Goal: Task Accomplishment & Management: Manage account settings

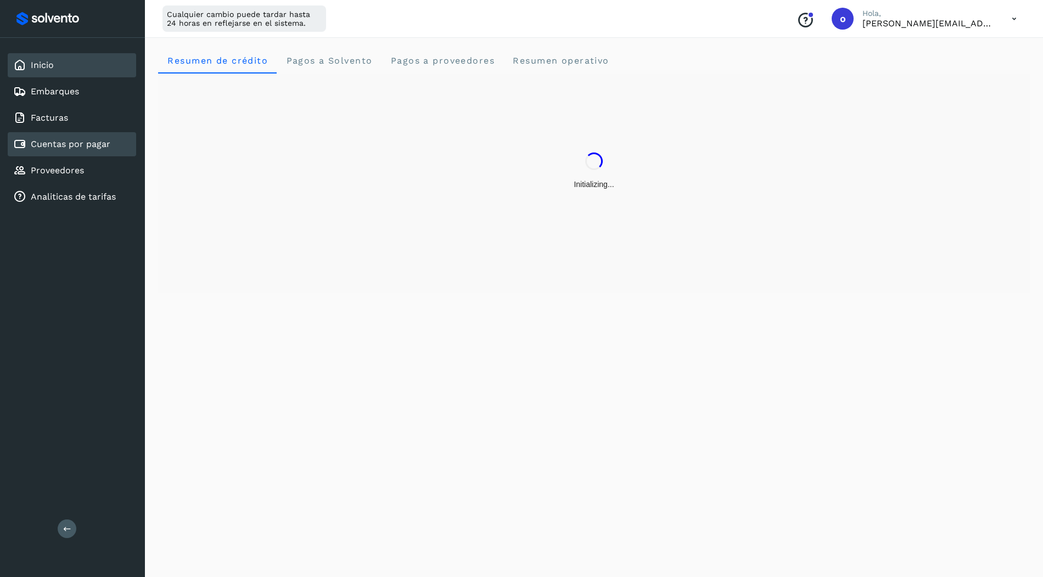
click at [74, 151] on div "Cuentas por pagar" at bounding box center [72, 144] width 128 height 24
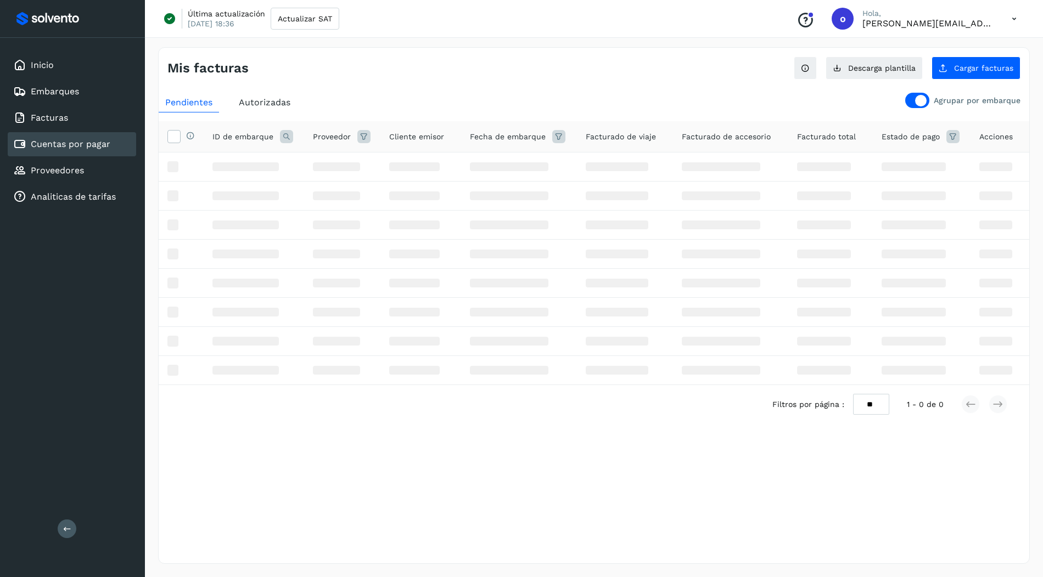
click at [960, 82] on div "Mis facturas Ver instrucciones para cargar Facturas Descarga plantilla Cargar f…" at bounding box center [594, 305] width 872 height 517
click at [953, 75] on button "Cargar facturas" at bounding box center [975, 68] width 89 height 23
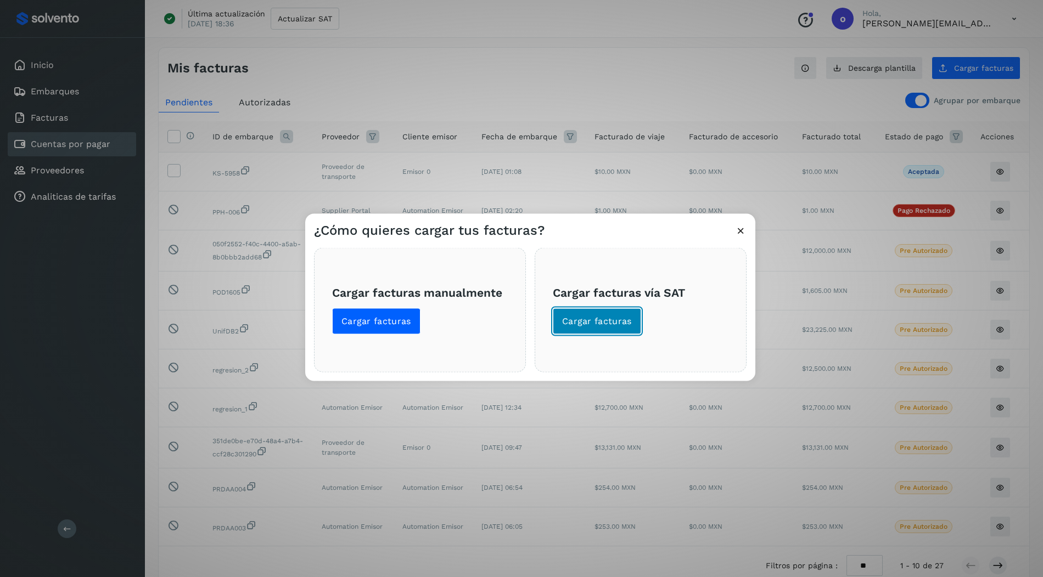
click at [578, 322] on span "Cargar facturas" at bounding box center [597, 322] width 70 height 12
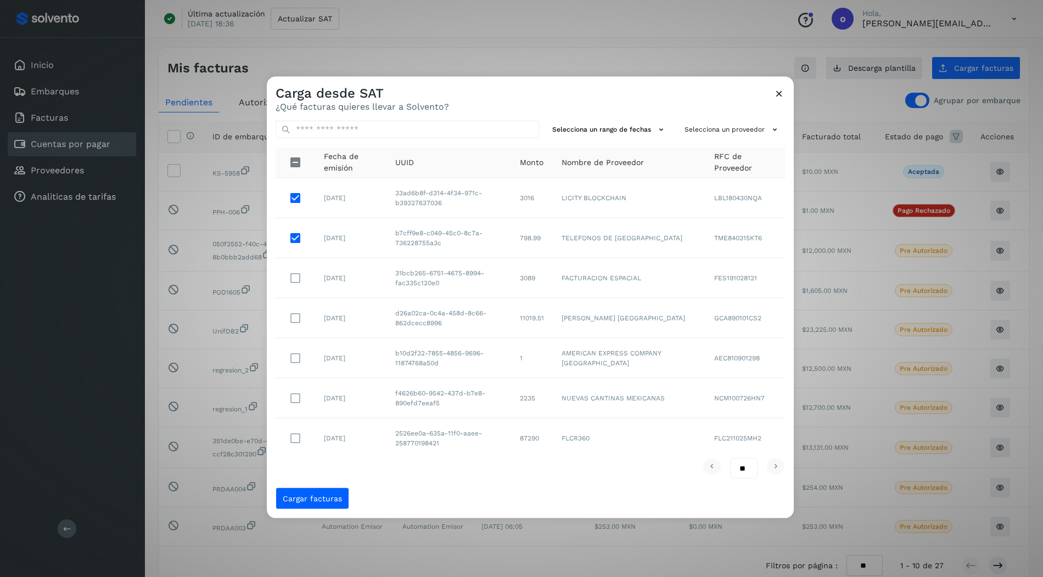
click at [886, 237] on div "Carga desde SAT ¿Qué facturas quieres llevar a Solvento? Selecciona un rango de…" at bounding box center [521, 288] width 1043 height 577
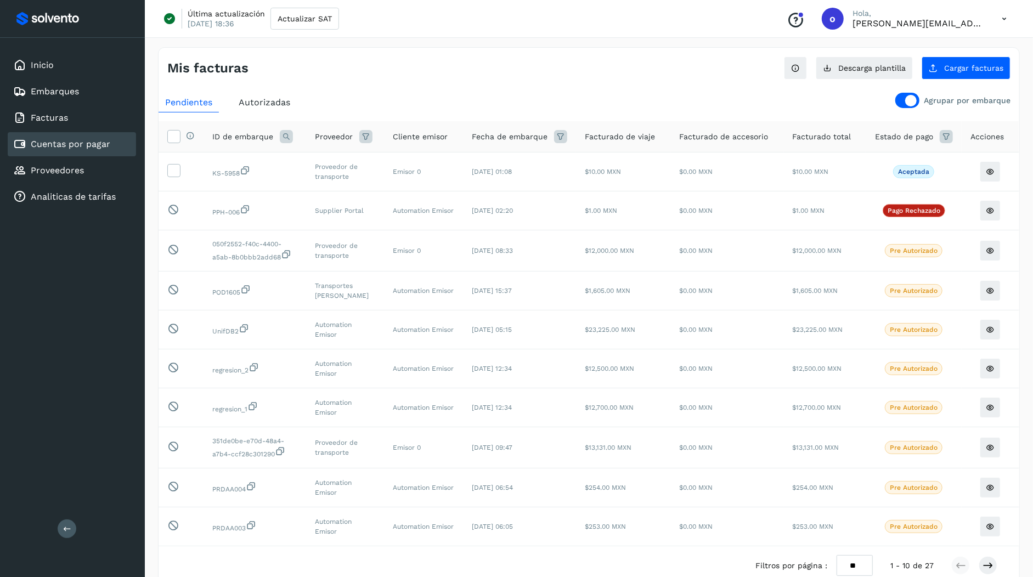
click at [974, 80] on div "Mis facturas Ver instrucciones para cargar Facturas Descarga plantilla Cargar f…" at bounding box center [589, 327] width 862 height 561
click at [955, 68] on span "Cargar facturas" at bounding box center [974, 68] width 59 height 8
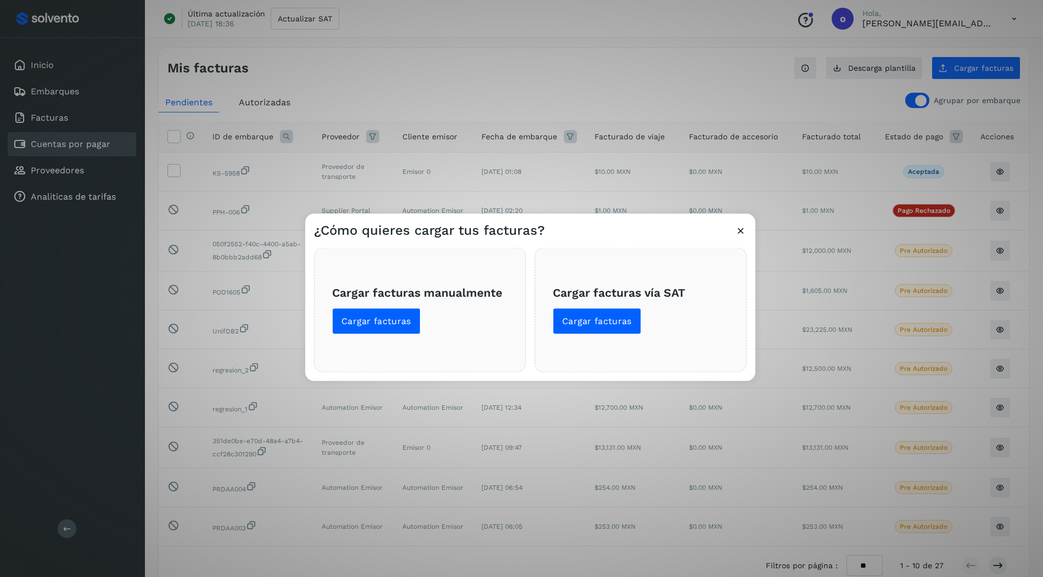
click at [376, 336] on div "Cargar facturas manualmente Cargar facturas" at bounding box center [420, 310] width 212 height 125
click at [378, 330] on button "Cargar facturas" at bounding box center [376, 321] width 88 height 26
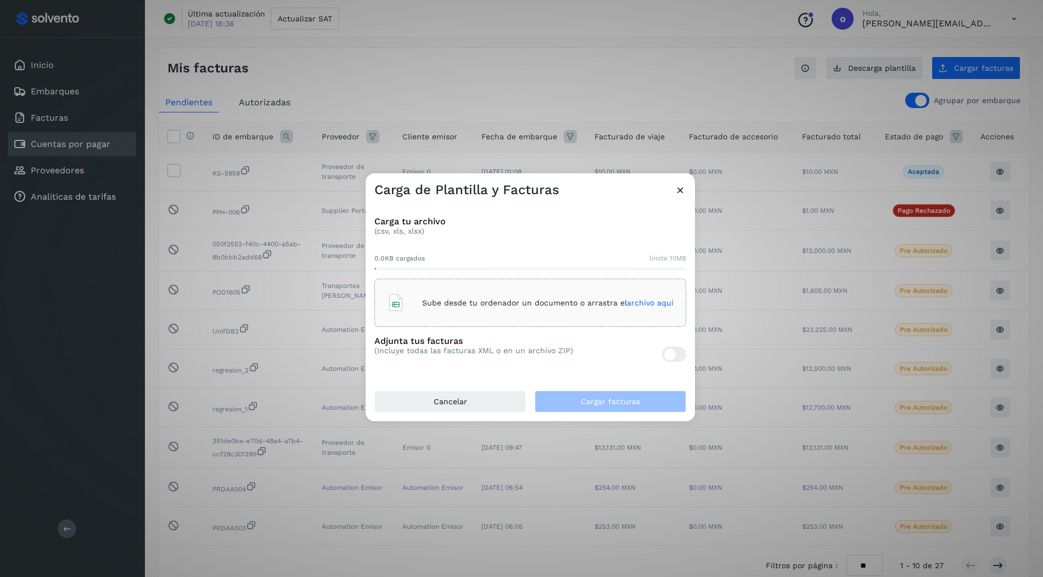
click at [681, 194] on icon at bounding box center [680, 190] width 12 height 12
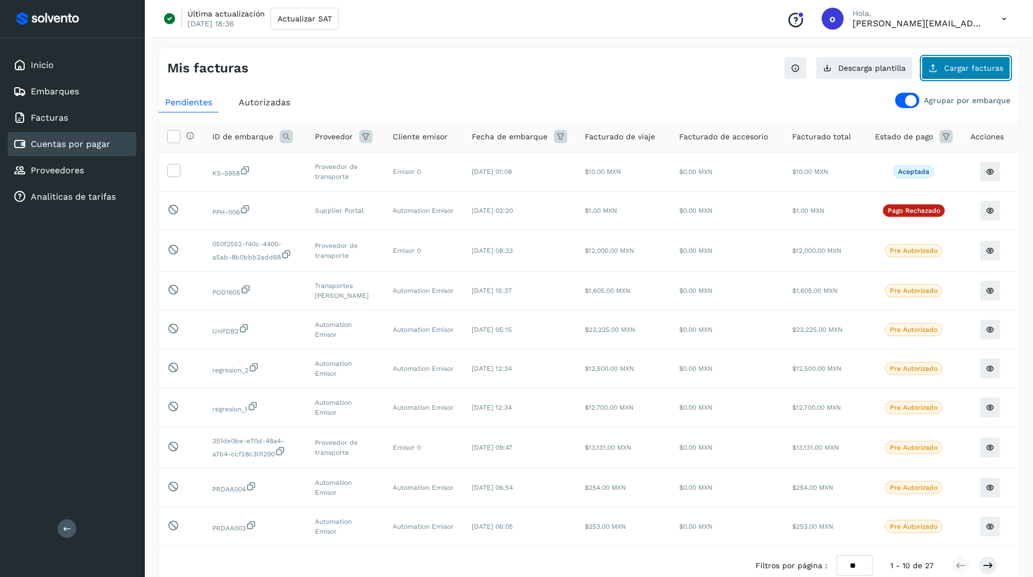
click at [974, 69] on span "Cargar facturas" at bounding box center [974, 68] width 59 height 8
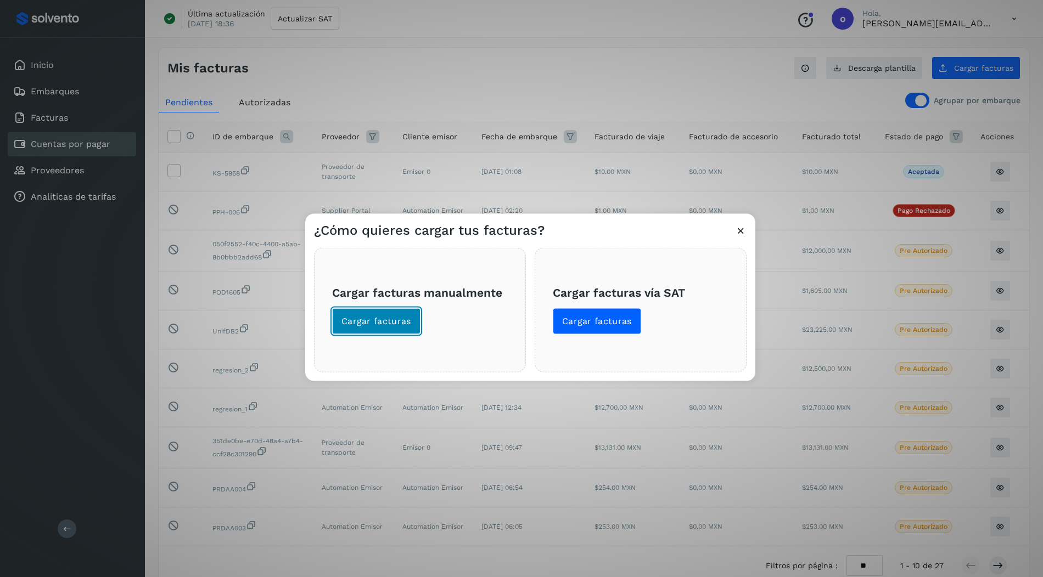
click at [362, 322] on span "Cargar facturas" at bounding box center [376, 322] width 70 height 12
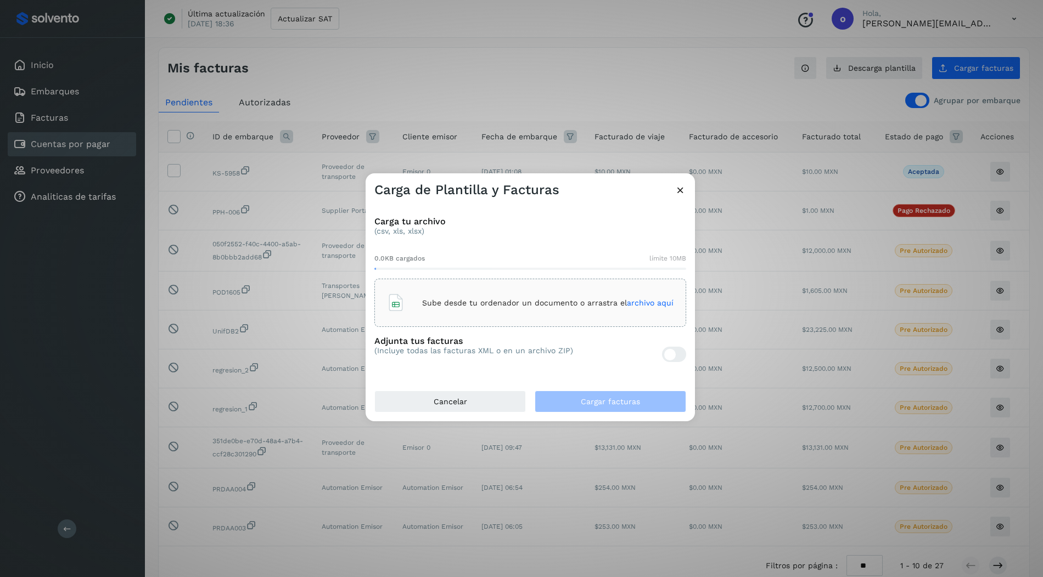
click at [673, 355] on div at bounding box center [670, 355] width 12 height 12
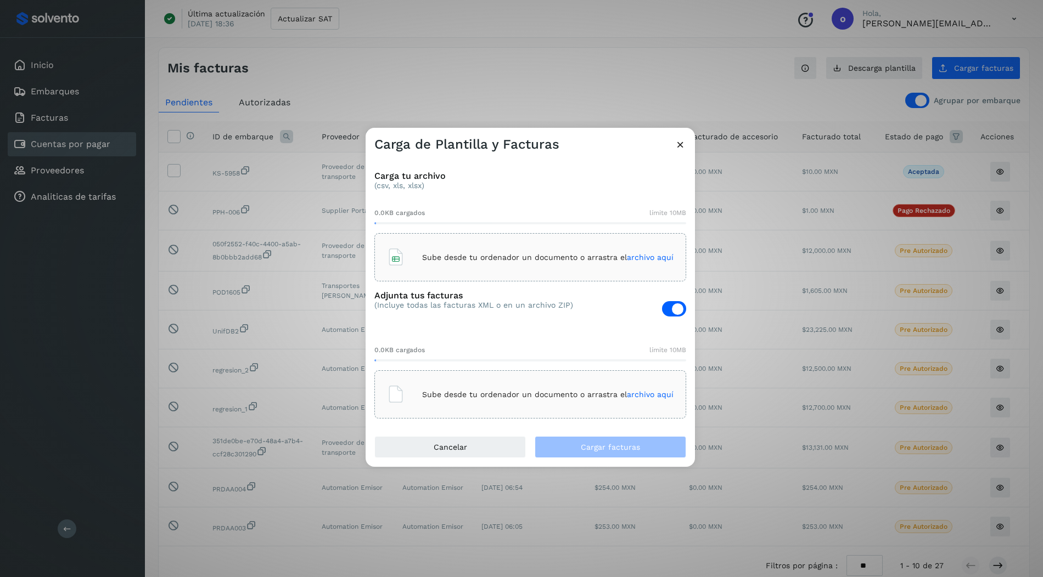
click at [723, 247] on div "Carga de Plantilla y Facturas Carga tu archivo (csv, xls, xlsx) 0.0KB cargados …" at bounding box center [521, 288] width 1043 height 577
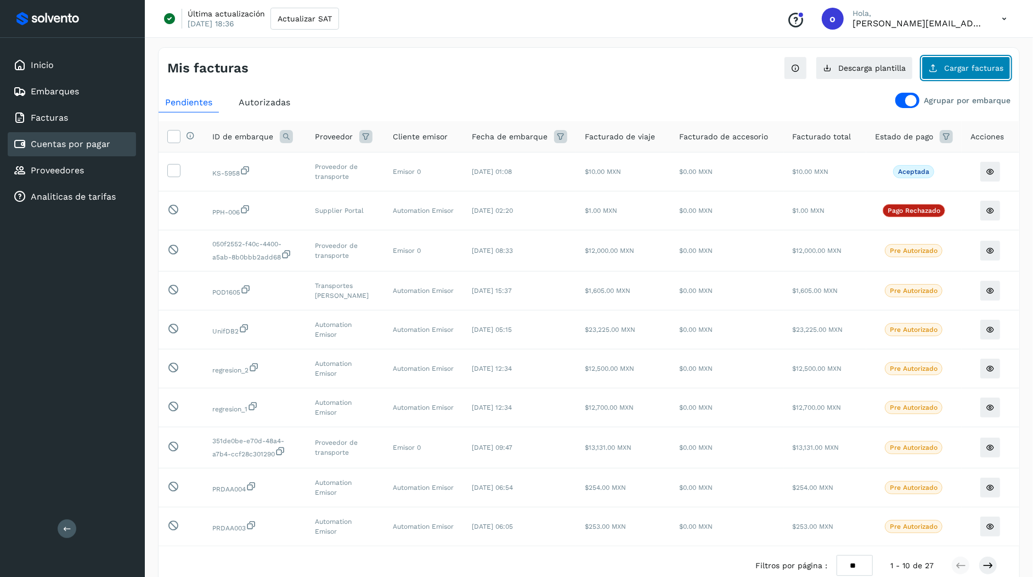
click at [946, 74] on button "Cargar facturas" at bounding box center [966, 68] width 89 height 23
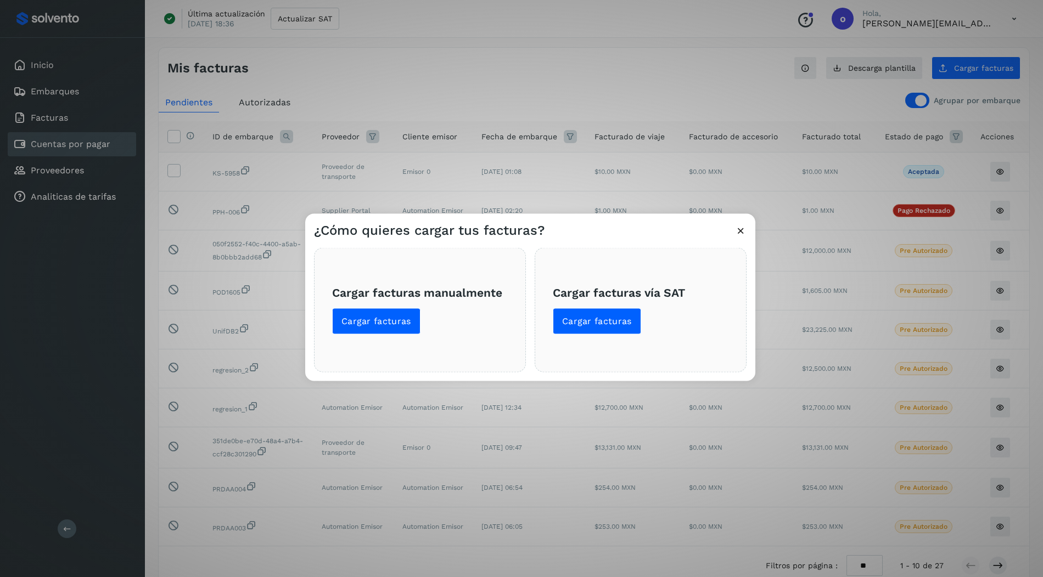
click at [850, 425] on div "¿Cómo quieres cargar tus facturas? Cargar facturas manualmente Cargar facturas …" at bounding box center [521, 288] width 1043 height 577
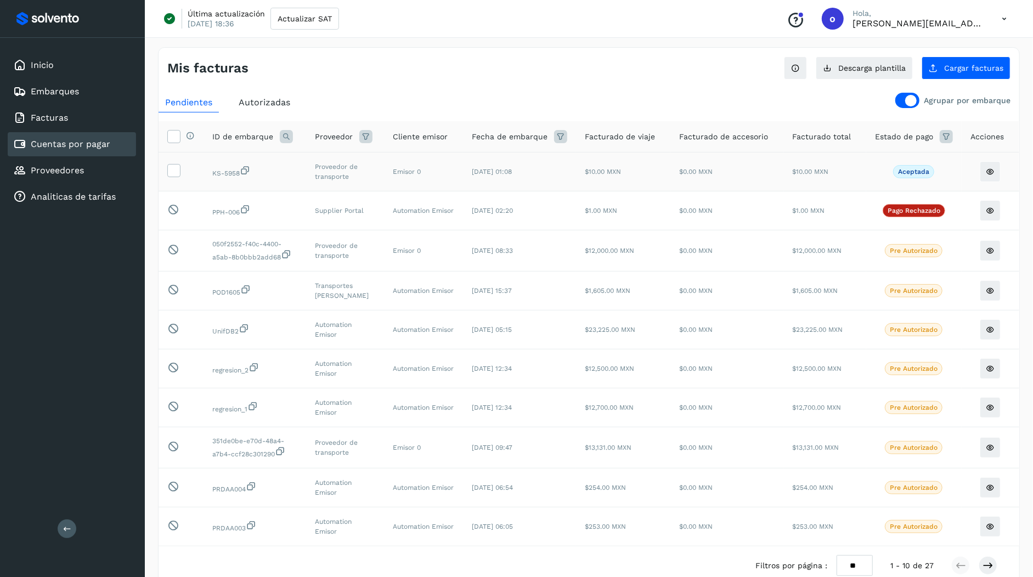
click at [175, 159] on td at bounding box center [181, 172] width 45 height 39
click at [175, 168] on icon at bounding box center [174, 170] width 12 height 12
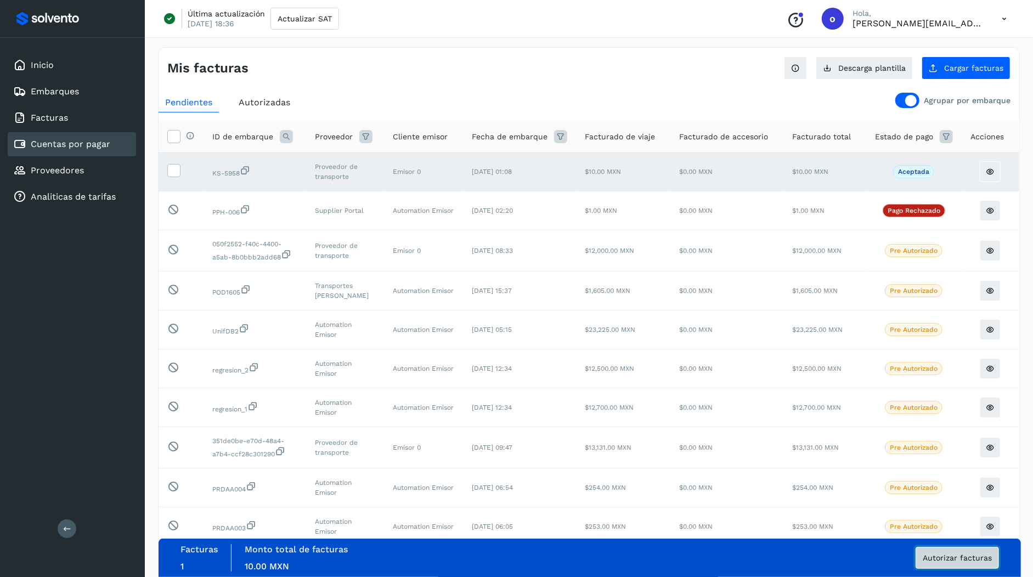
click at [975, 555] on span "Autorizar facturas" at bounding box center [957, 558] width 69 height 8
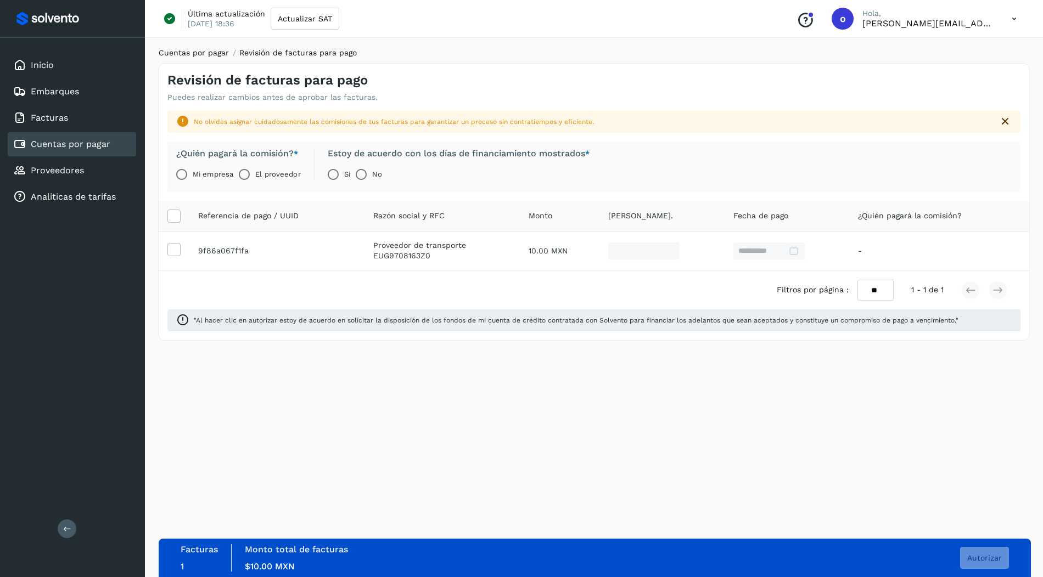
click at [205, 51] on link "Cuentas por pagar" at bounding box center [194, 52] width 70 height 9
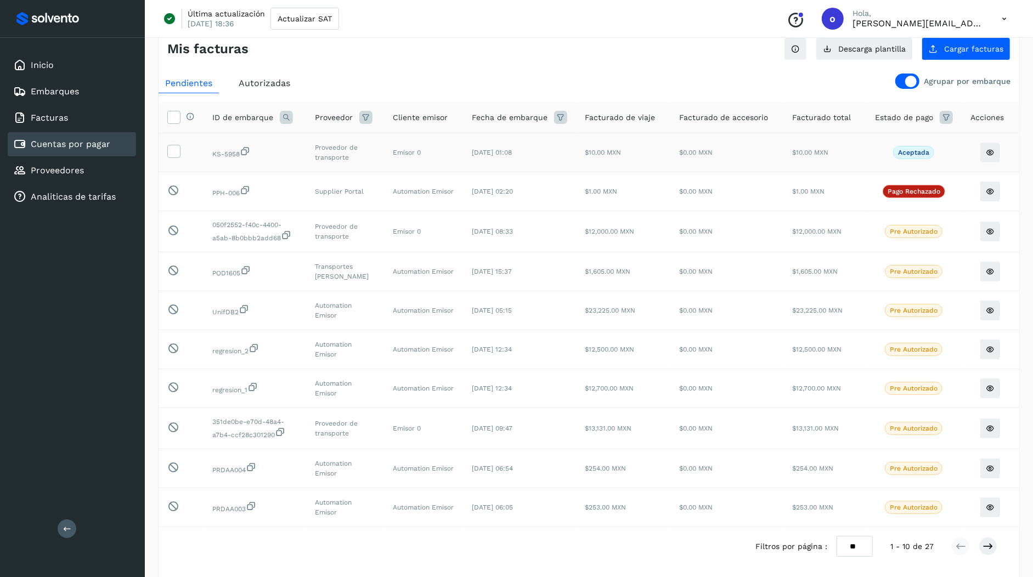
scroll to position [25, 0]
